Goal: Information Seeking & Learning: Learn about a topic

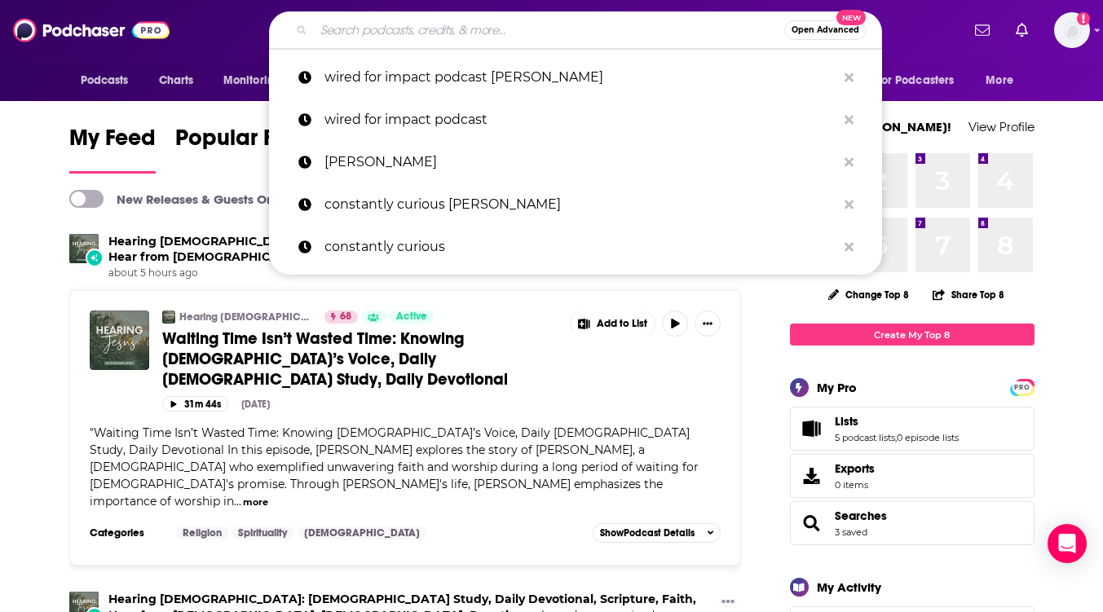
click at [517, 36] on input "Search podcasts, credits, & more..." at bounding box center [549, 30] width 470 height 26
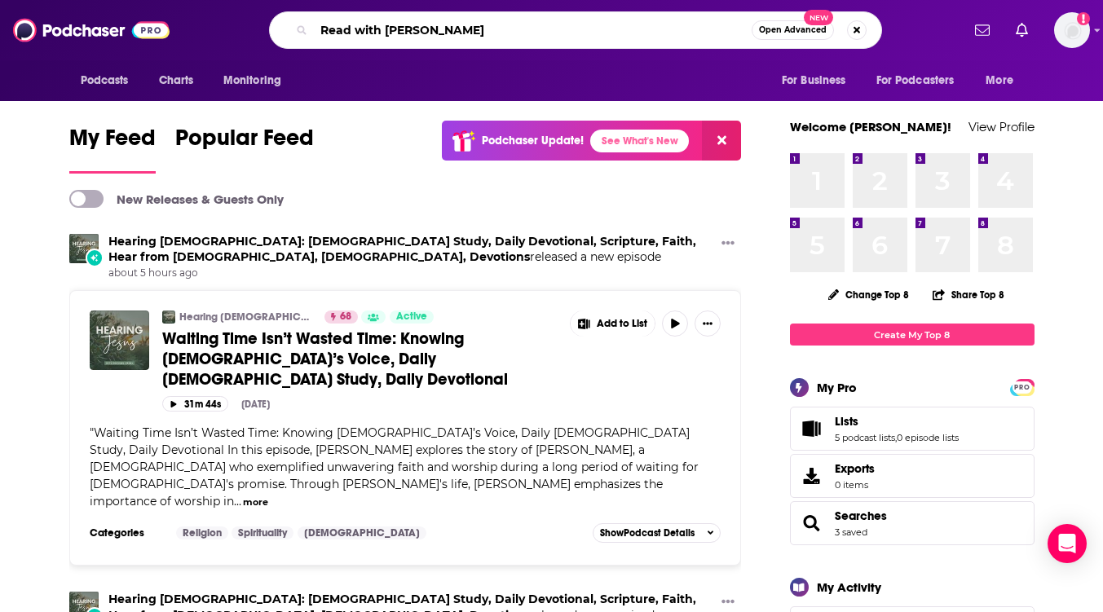
type input "Read with [PERSON_NAME]"
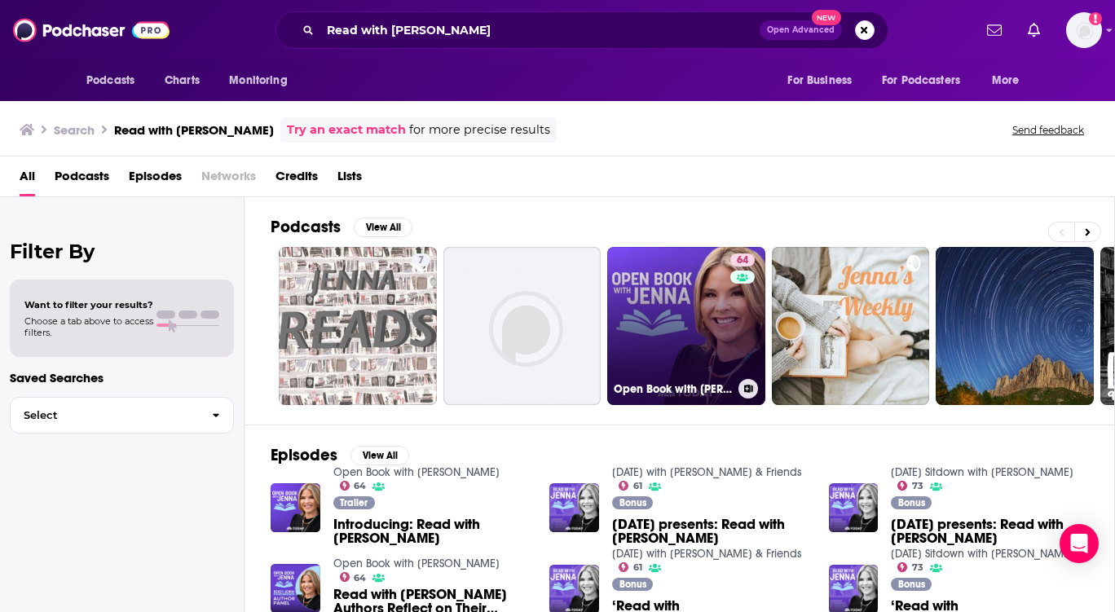
click at [649, 301] on link "64 Open Book with [PERSON_NAME]" at bounding box center [686, 326] width 158 height 158
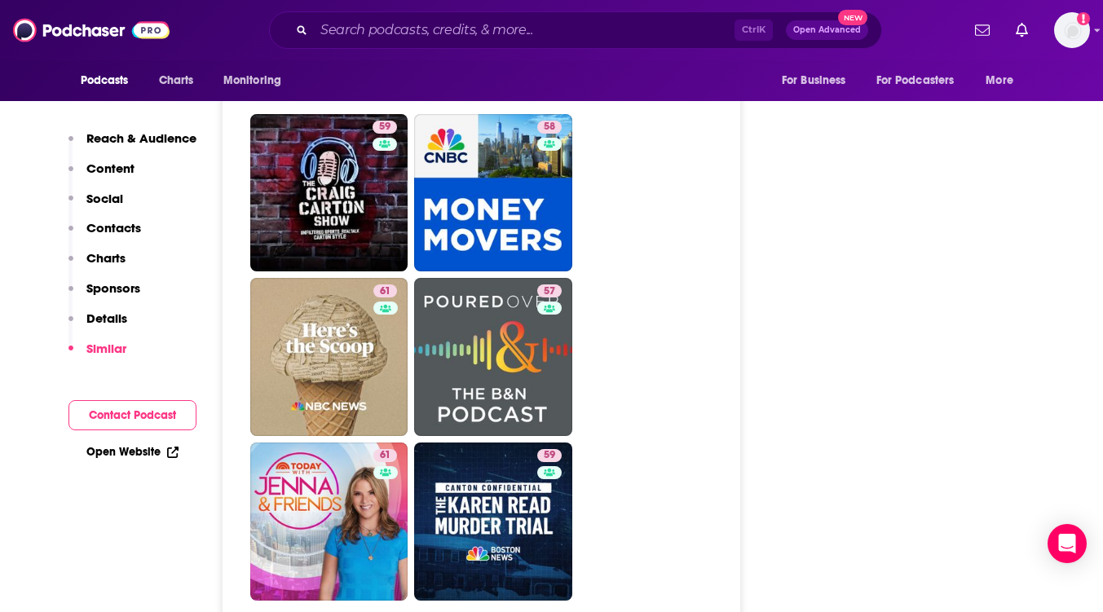
scroll to position [5052, 0]
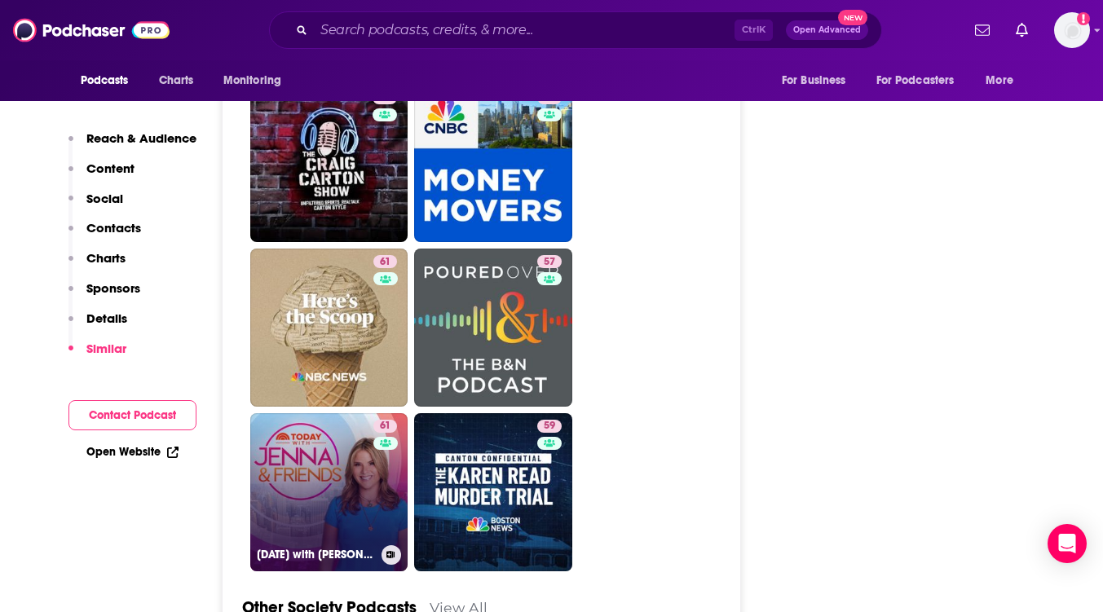
click at [291, 413] on link "61 [DATE] with [PERSON_NAME] & Friends" at bounding box center [329, 492] width 158 height 158
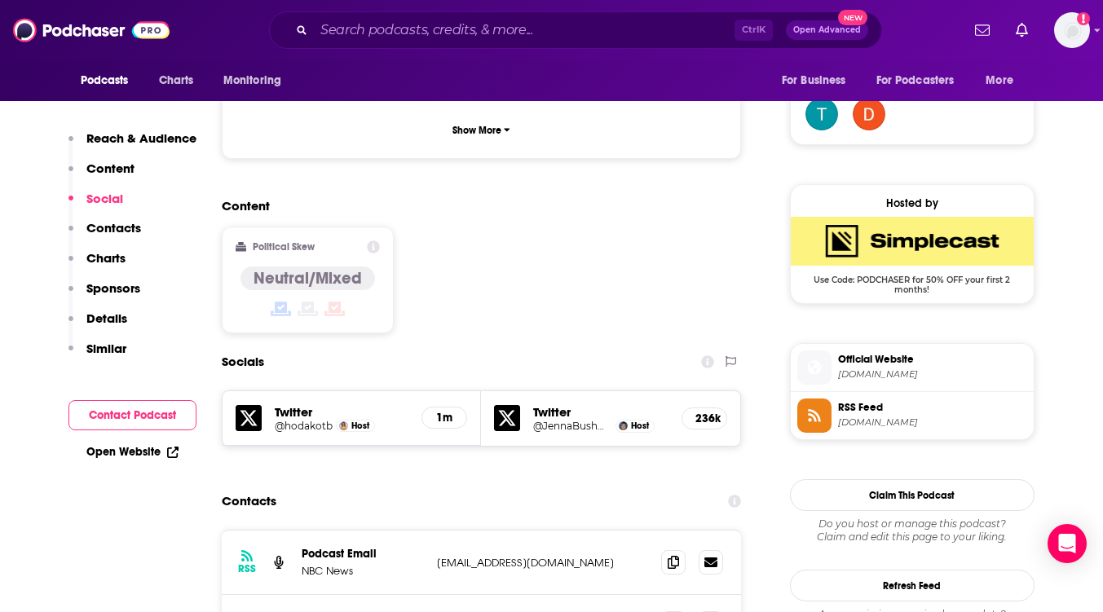
scroll to position [1467, 0]
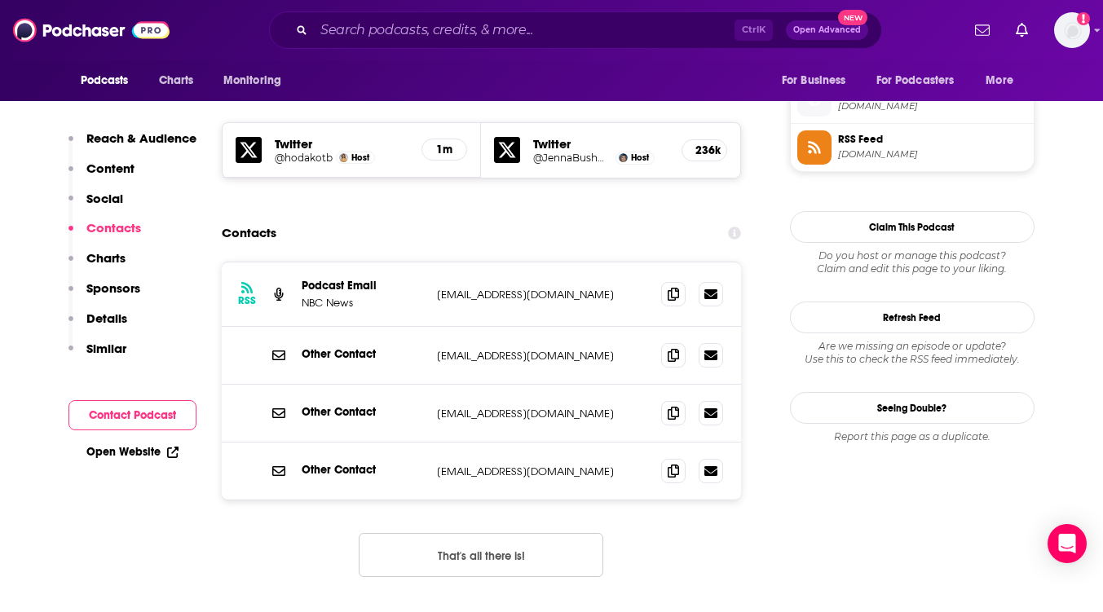
type input "[URL][DOMAIN_NAME]"
